Goal: Browse casually

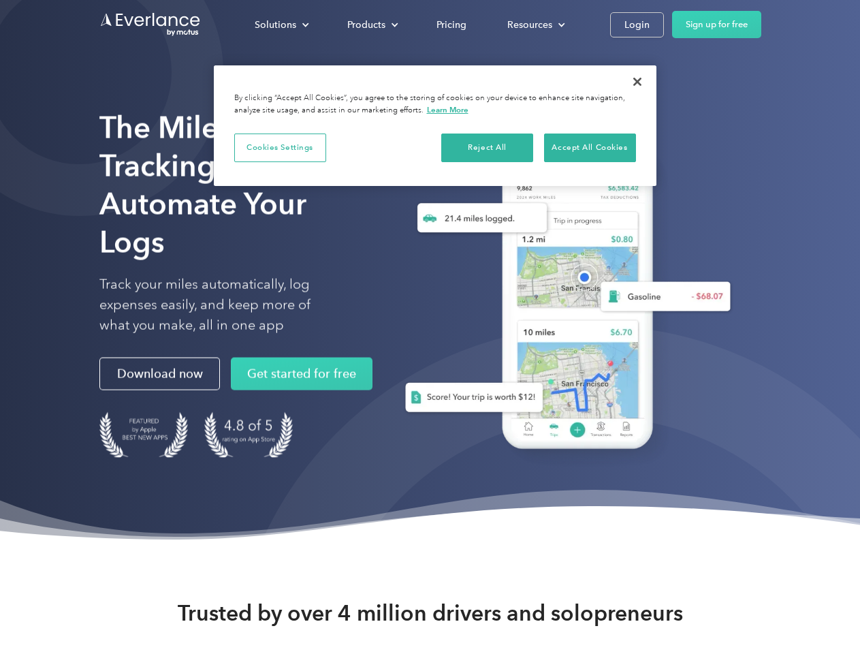
click at [281, 25] on div "Solutions" at bounding box center [276, 24] width 42 height 17
click at [371, 25] on div "Products" at bounding box center [366, 24] width 38 height 17
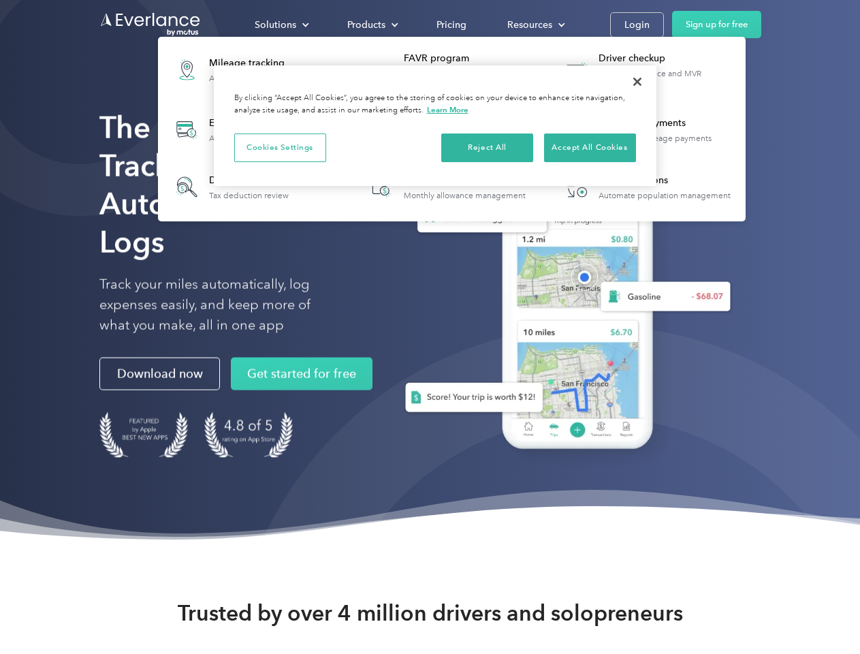
click at [535, 25] on div "Resources" at bounding box center [529, 24] width 45 height 17
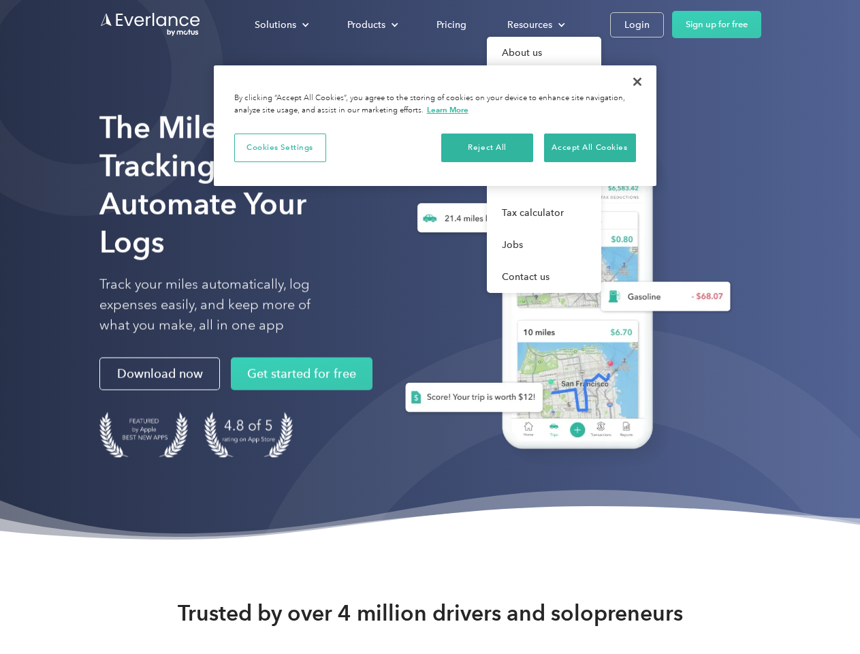
click at [280, 147] on button "Cookies Settings" at bounding box center [280, 147] width 92 height 29
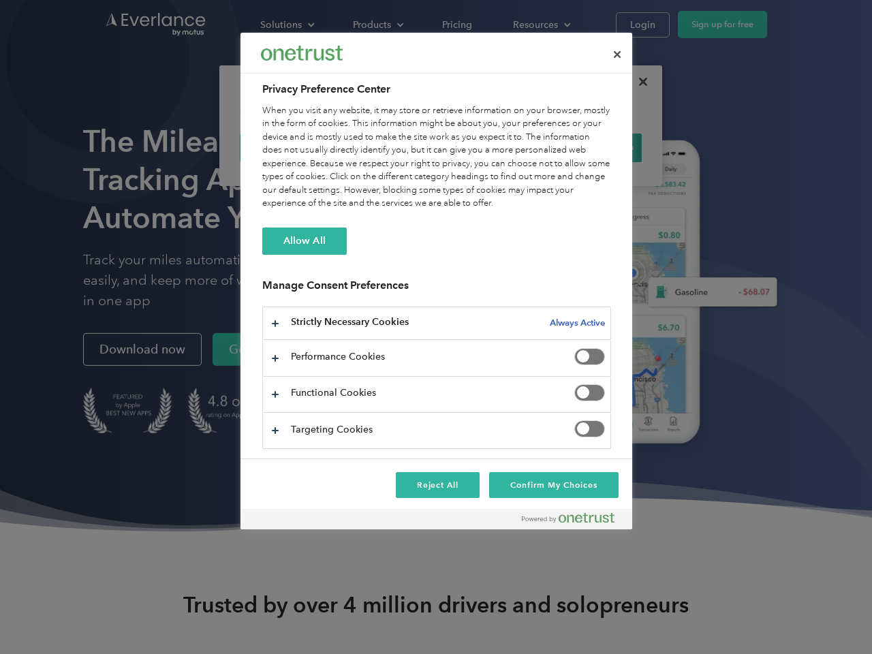
click at [488, 147] on div "When you visit any website, it may store or retrieve information on your browse…" at bounding box center [436, 157] width 349 height 106
click at [590, 147] on div "When you visit any website, it may store or retrieve information on your browse…" at bounding box center [436, 157] width 349 height 106
click at [637, 82] on div at bounding box center [436, 327] width 872 height 654
